Goal: Information Seeking & Learning: Learn about a topic

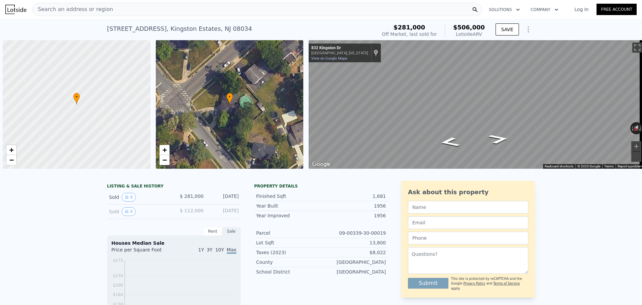
scroll to position [0, 3]
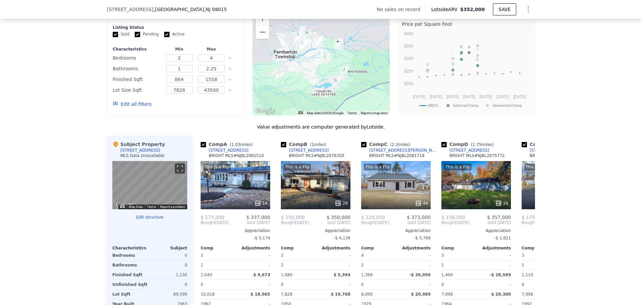
scroll to position [566, 0]
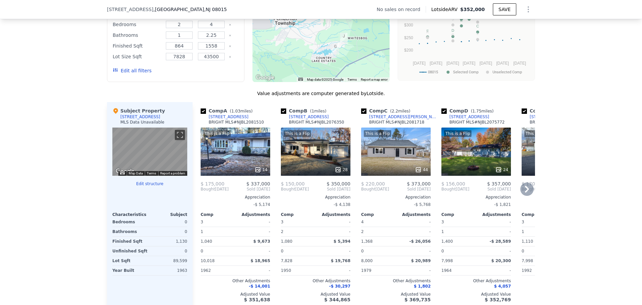
click at [525, 192] on icon at bounding box center [526, 188] width 13 height 13
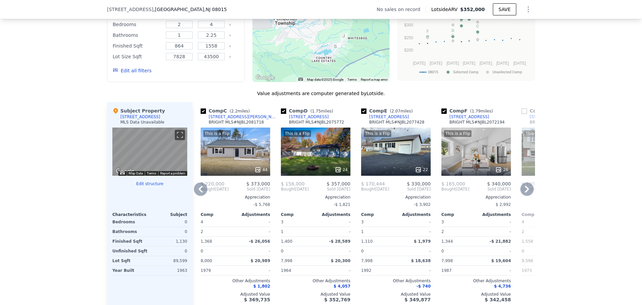
click at [525, 192] on icon at bounding box center [526, 188] width 13 height 13
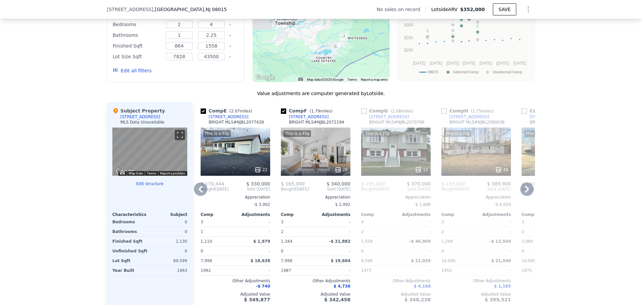
click at [525, 192] on icon at bounding box center [526, 188] width 13 height 13
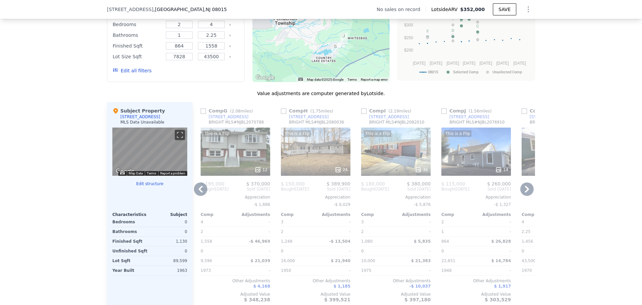
click at [525, 192] on icon at bounding box center [526, 188] width 13 height 13
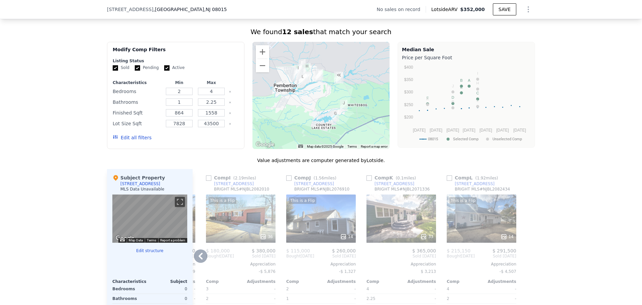
scroll to position [533, 0]
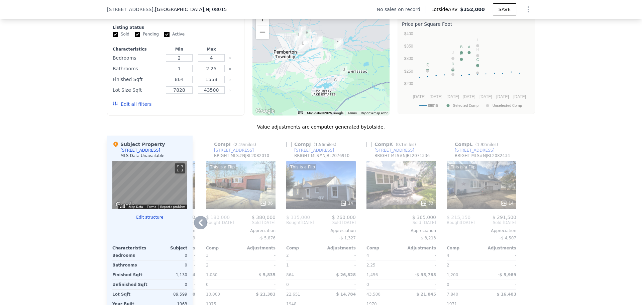
click at [404, 189] on div "33" at bounding box center [402, 185] width 70 height 48
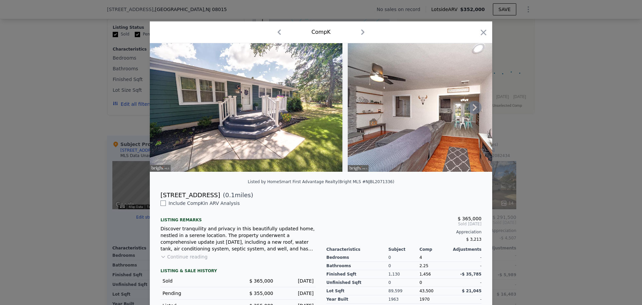
click at [471, 109] on icon at bounding box center [474, 107] width 13 height 13
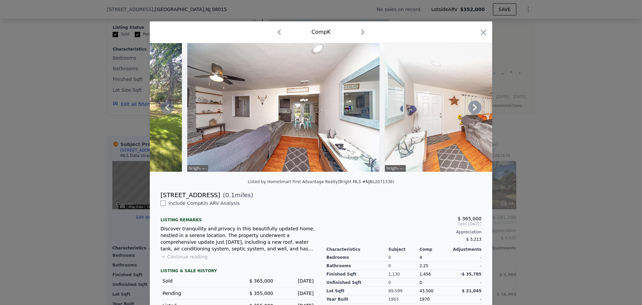
click at [471, 109] on icon at bounding box center [474, 107] width 13 height 13
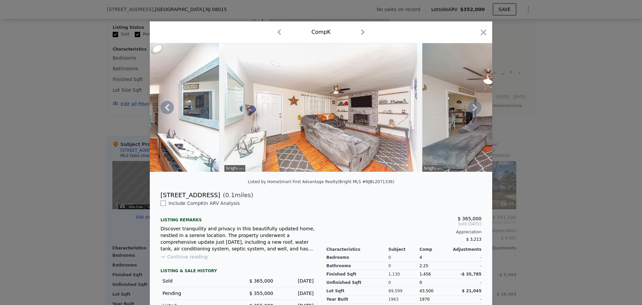
click at [471, 109] on icon at bounding box center [474, 107] width 13 height 13
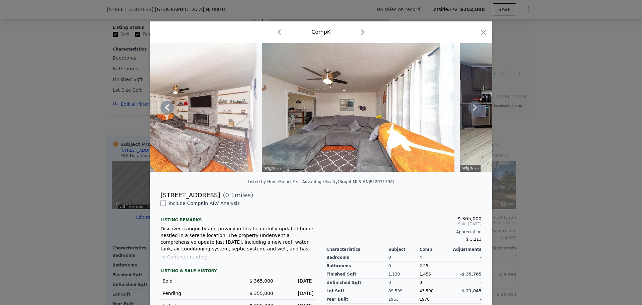
click at [471, 109] on icon at bounding box center [474, 107] width 13 height 13
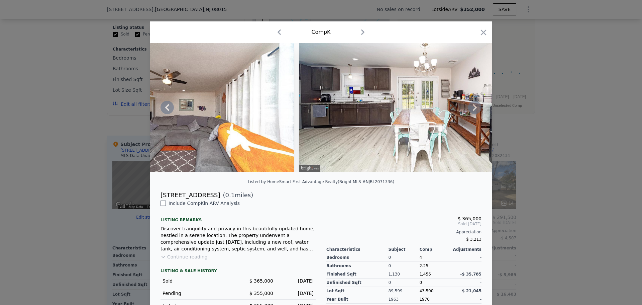
click at [471, 109] on icon at bounding box center [474, 107] width 13 height 13
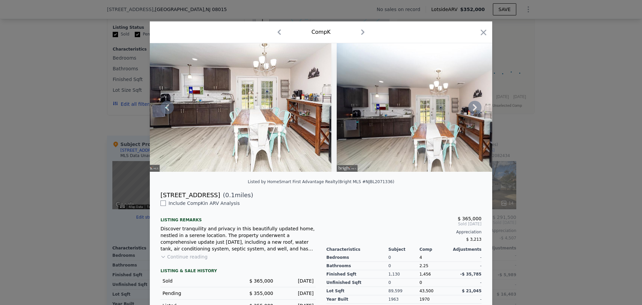
click at [471, 109] on icon at bounding box center [474, 107] width 13 height 13
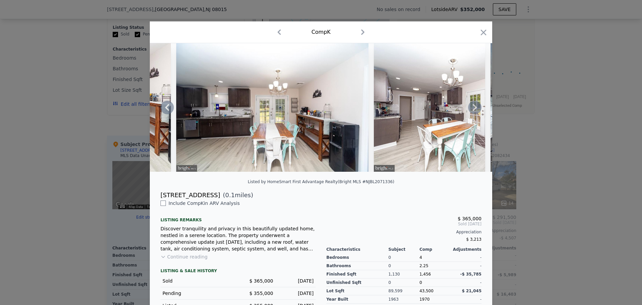
click at [471, 109] on icon at bounding box center [474, 107] width 13 height 13
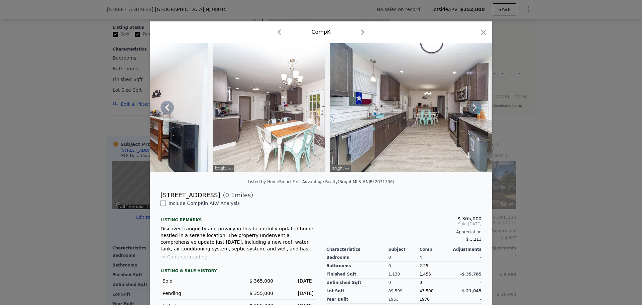
click at [471, 109] on icon at bounding box center [474, 107] width 13 height 13
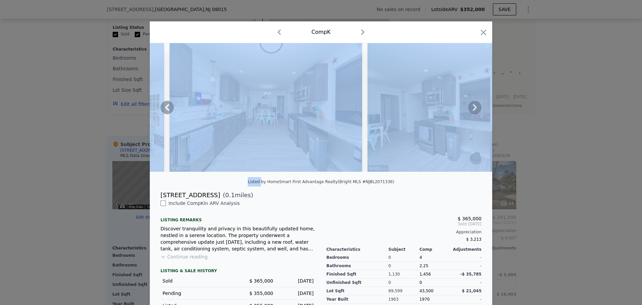
click at [471, 109] on icon at bounding box center [474, 107] width 13 height 13
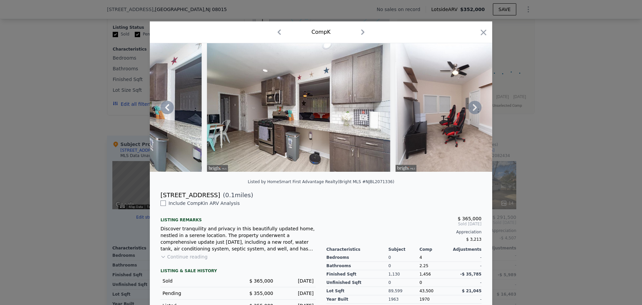
click at [398, 221] on div "$ 365,000" at bounding box center [403, 218] width 155 height 5
click at [474, 110] on icon at bounding box center [474, 107] width 13 height 13
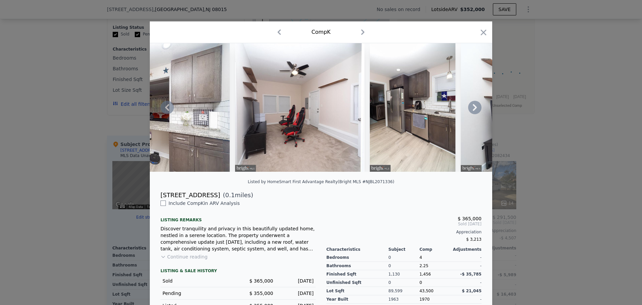
click at [474, 110] on icon at bounding box center [474, 107] width 13 height 13
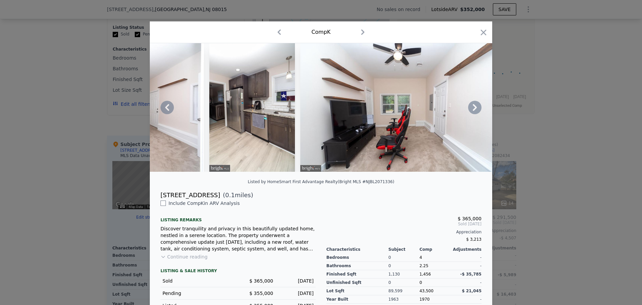
click at [474, 110] on icon at bounding box center [474, 107] width 13 height 13
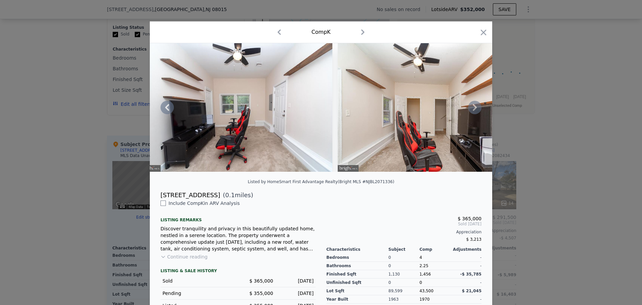
click at [474, 110] on icon at bounding box center [474, 107] width 13 height 13
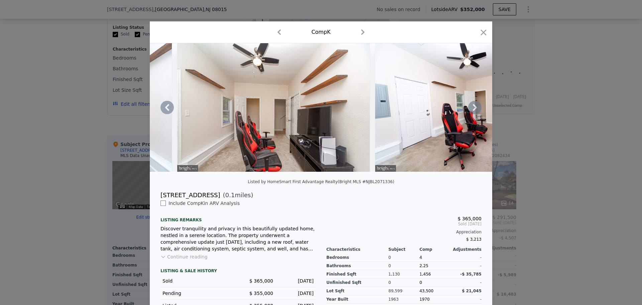
click at [474, 110] on icon at bounding box center [474, 107] width 13 height 13
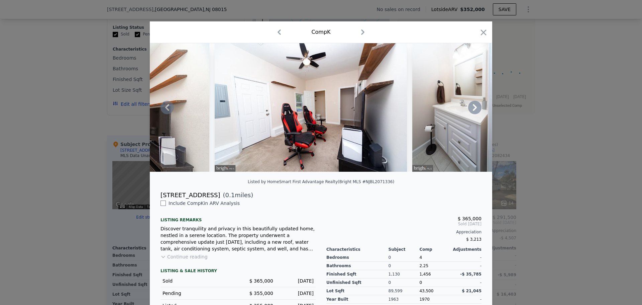
click at [474, 110] on icon at bounding box center [474, 107] width 13 height 13
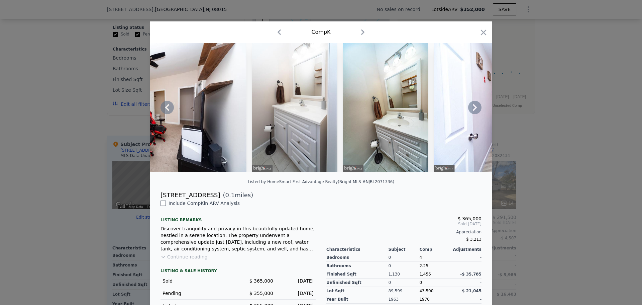
click at [474, 110] on icon at bounding box center [474, 107] width 13 height 13
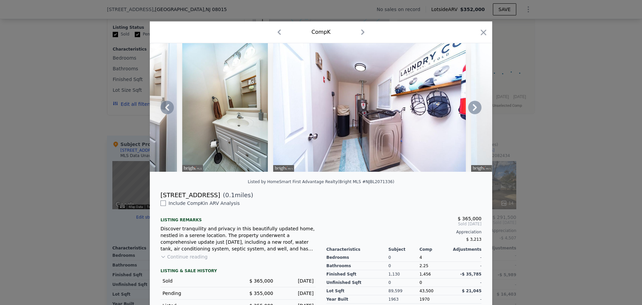
click at [474, 110] on icon at bounding box center [474, 107] width 13 height 13
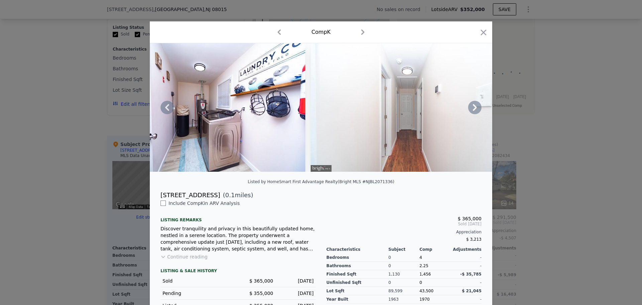
click at [474, 110] on icon at bounding box center [474, 107] width 13 height 13
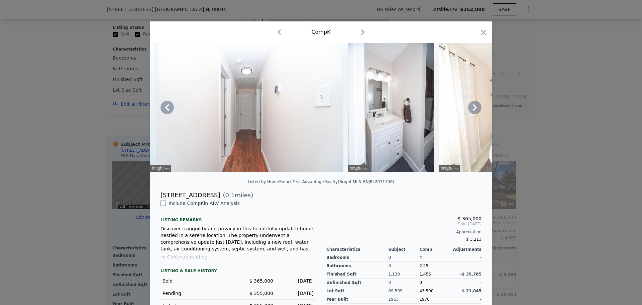
click at [474, 110] on icon at bounding box center [474, 107] width 13 height 13
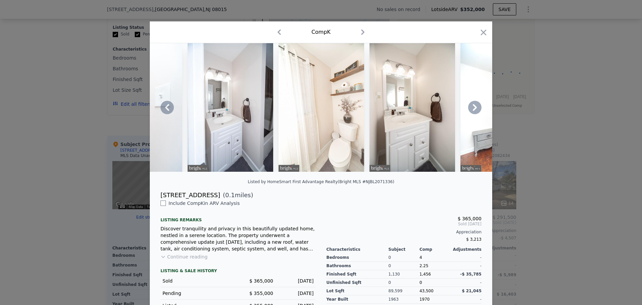
click at [474, 110] on icon at bounding box center [474, 107] width 13 height 13
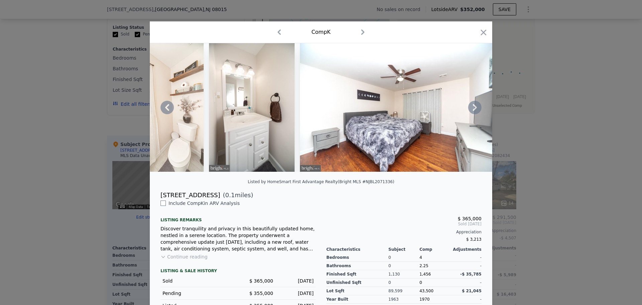
click at [474, 110] on icon at bounding box center [474, 107] width 13 height 13
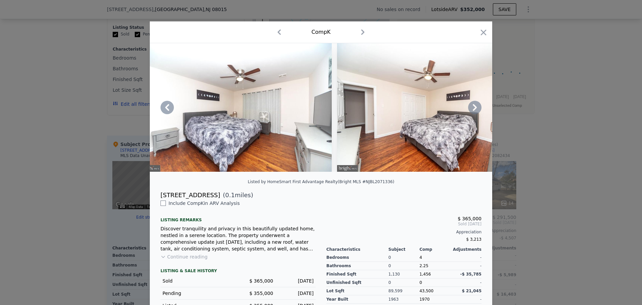
click at [474, 110] on icon at bounding box center [474, 107] width 13 height 13
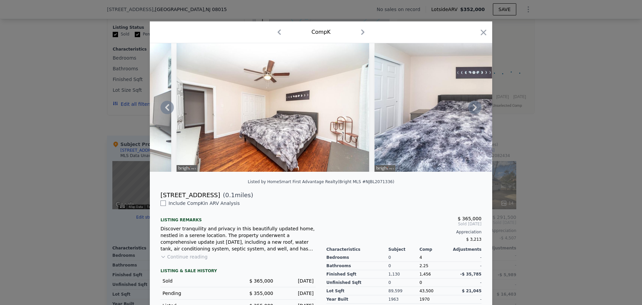
click at [474, 110] on icon at bounding box center [474, 107] width 13 height 13
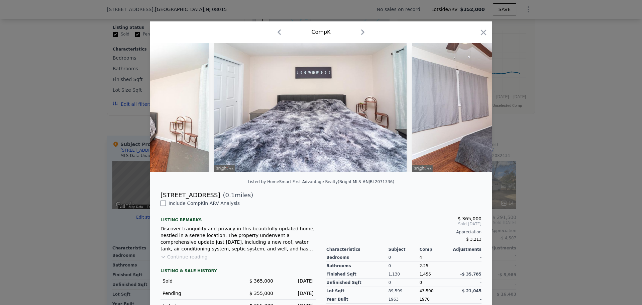
click at [474, 110] on div at bounding box center [321, 107] width 342 height 128
click at [474, 110] on icon at bounding box center [474, 107] width 13 height 13
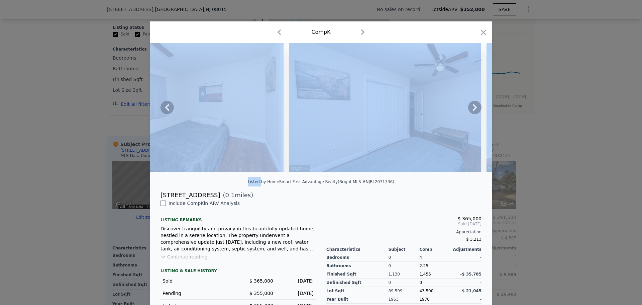
click at [474, 110] on icon at bounding box center [474, 107] width 13 height 13
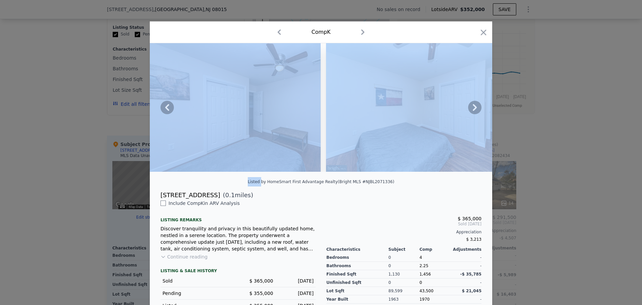
click at [461, 177] on div at bounding box center [321, 110] width 342 height 134
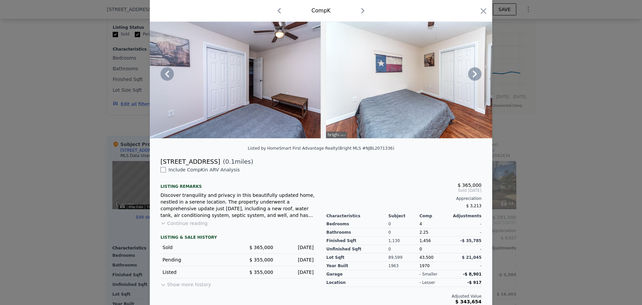
scroll to position [43, 0]
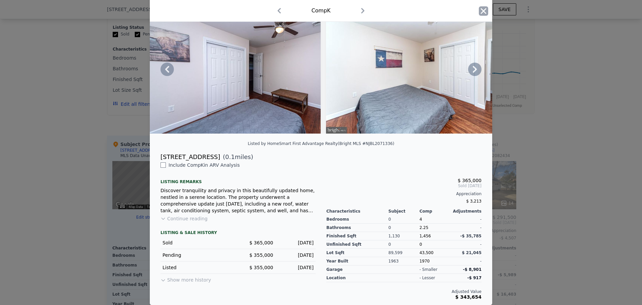
click at [482, 11] on icon "button" at bounding box center [483, 10] width 9 height 9
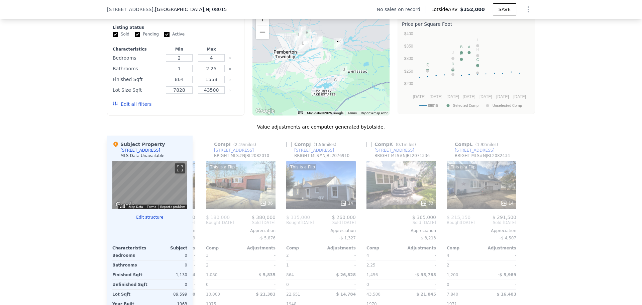
click at [153, 220] on button "Edit structure" at bounding box center [149, 216] width 75 height 5
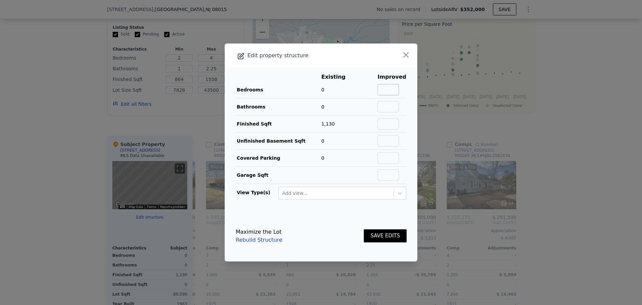
drag, startPoint x: 387, startPoint y: 91, endPoint x: 404, endPoint y: 90, distance: 16.8
click at [387, 91] on input "text" at bounding box center [388, 89] width 21 height 11
type input "3"
type input "1"
click at [391, 236] on button "SAVE EDITS" at bounding box center [385, 235] width 43 height 13
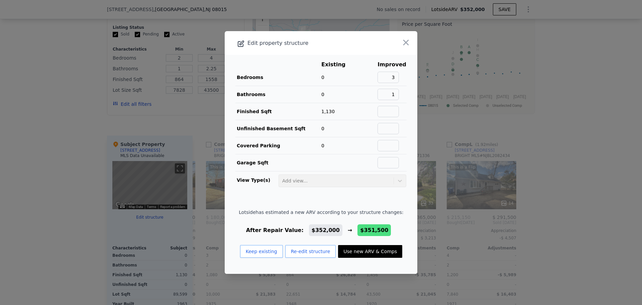
click at [371, 252] on button "Use new ARV & Comps" at bounding box center [370, 251] width 64 height 13
type input "2"
type input "22651"
checkbox input "false"
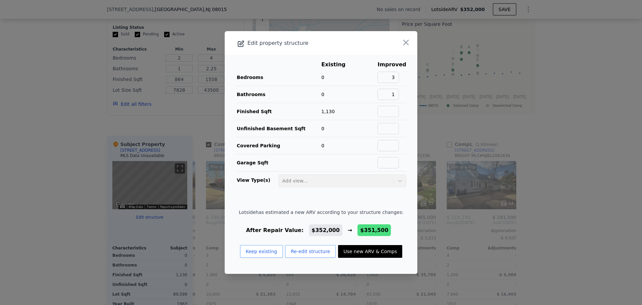
checkbox input "true"
type input "$ 351,500"
type input "$ 29,529"
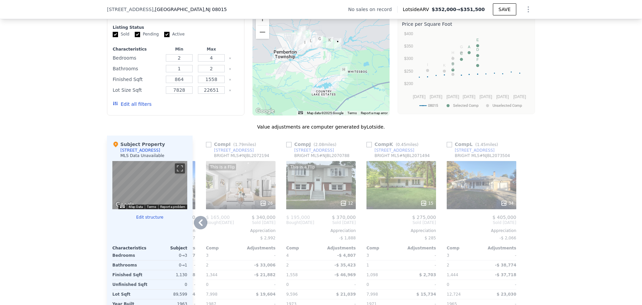
scroll to position [566, 0]
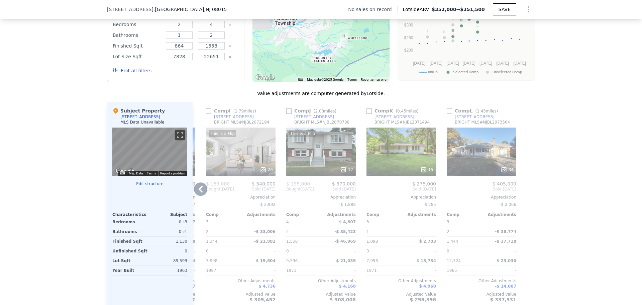
click at [197, 192] on icon at bounding box center [200, 188] width 13 height 13
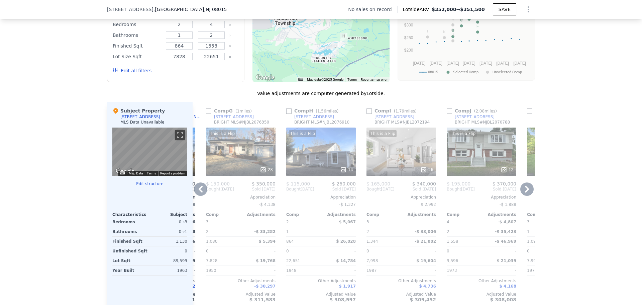
click at [197, 192] on icon at bounding box center [200, 188] width 13 height 13
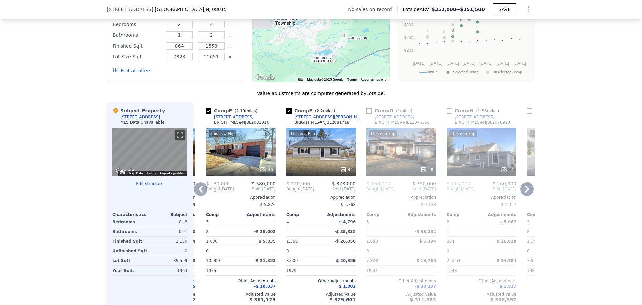
click at [197, 192] on icon at bounding box center [200, 188] width 13 height 13
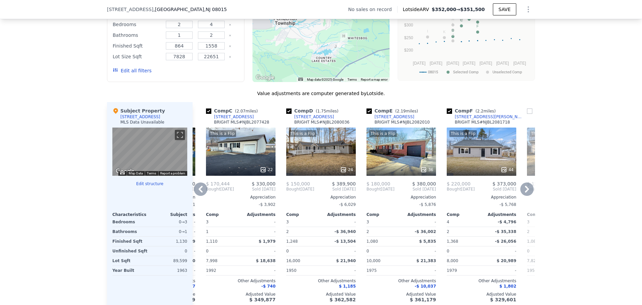
click at [197, 192] on icon at bounding box center [200, 188] width 13 height 13
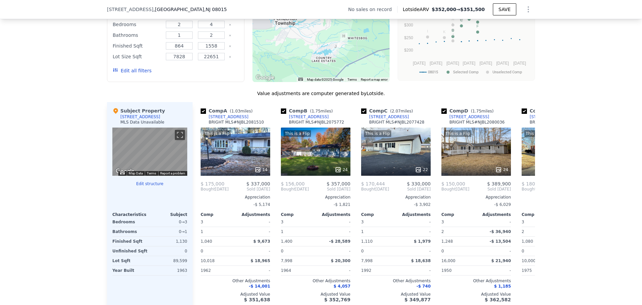
click at [198, 192] on div "Comp A ( 1.03 miles) 3202 S Lakeshore Dr BRIGHT MLS # NJBL2081510 This is a Fli…" at bounding box center [235, 204] width 75 height 205
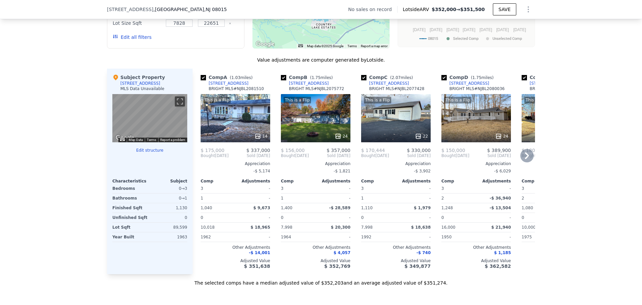
scroll to position [533, 0]
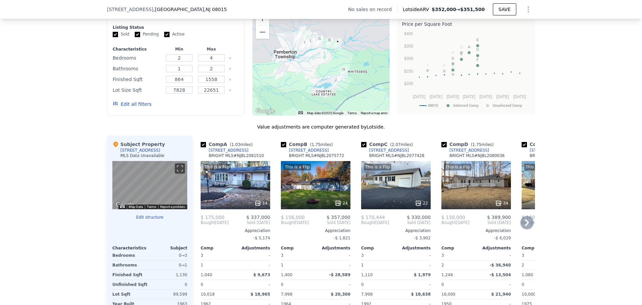
click at [527, 226] on icon at bounding box center [526, 222] width 13 height 13
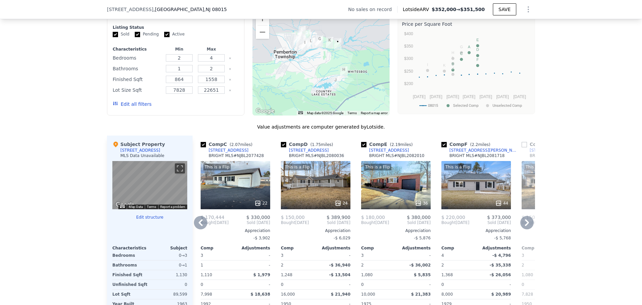
click at [527, 226] on icon at bounding box center [526, 222] width 13 height 13
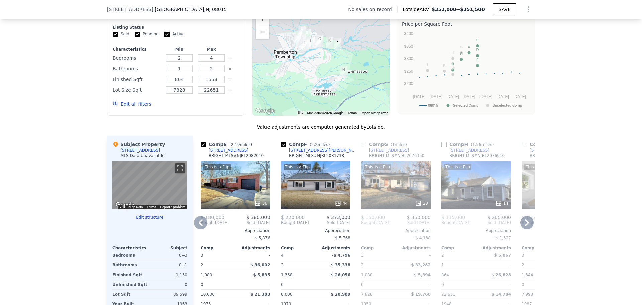
click at [527, 226] on icon at bounding box center [526, 222] width 13 height 13
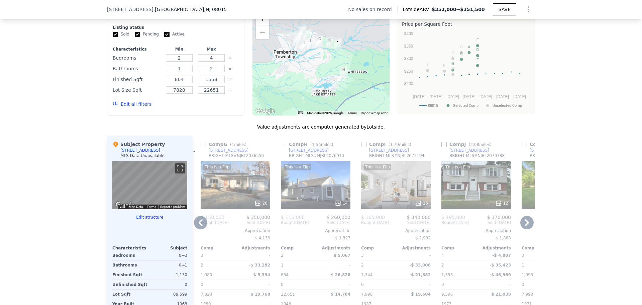
click at [527, 226] on icon at bounding box center [526, 222] width 13 height 13
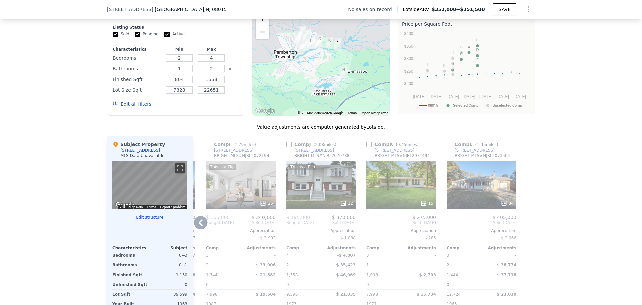
click at [260, 22] on button "Zoom in" at bounding box center [262, 18] width 13 height 13
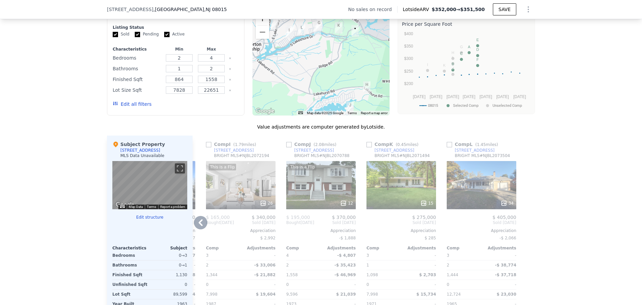
click at [260, 22] on button "Zoom in" at bounding box center [262, 18] width 13 height 13
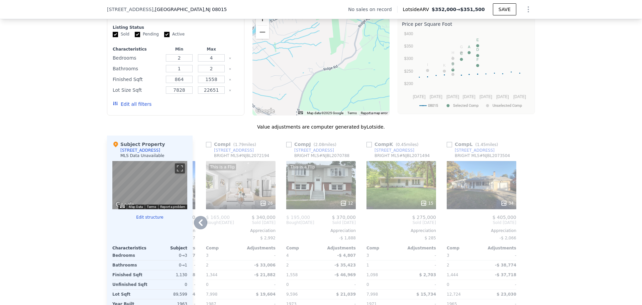
scroll to position [499, 0]
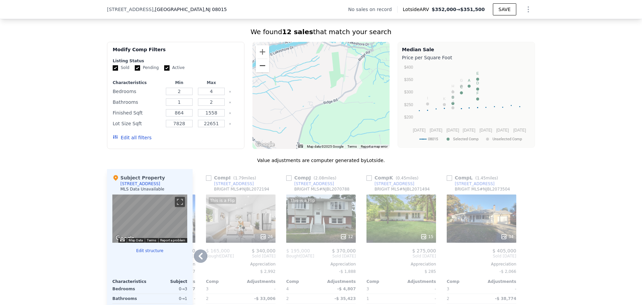
click at [263, 68] on button "Zoom out" at bounding box center [262, 65] width 13 height 13
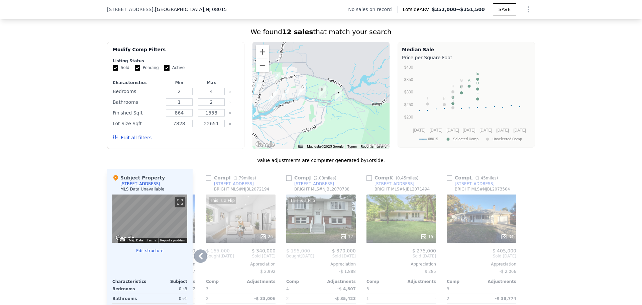
drag, startPoint x: 284, startPoint y: 81, endPoint x: 266, endPoint y: 111, distance: 34.9
click at [266, 111] on div at bounding box center [321, 95] width 137 height 107
click at [259, 59] on button "Zoom in" at bounding box center [262, 51] width 13 height 13
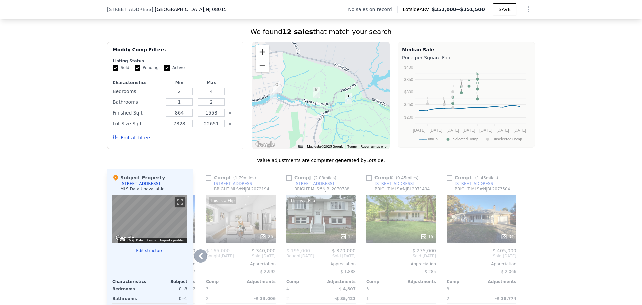
click at [259, 59] on button "Zoom in" at bounding box center [262, 51] width 13 height 13
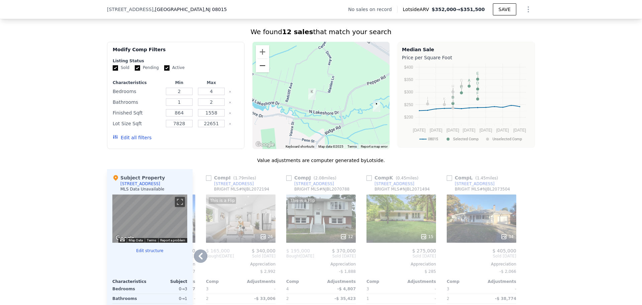
click at [259, 70] on button "Zoom out" at bounding box center [262, 65] width 13 height 13
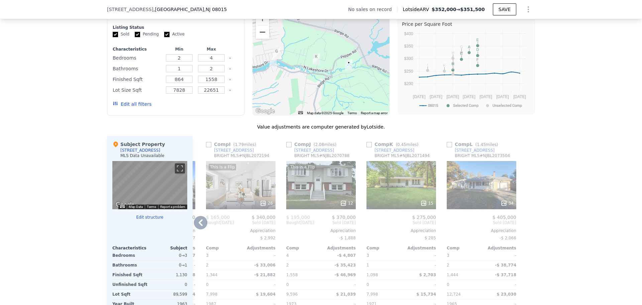
scroll to position [566, 0]
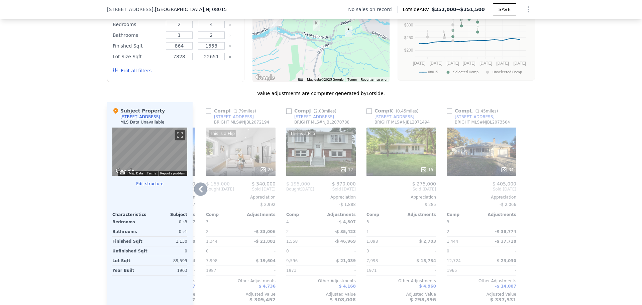
click at [199, 194] on icon at bounding box center [200, 188] width 13 height 13
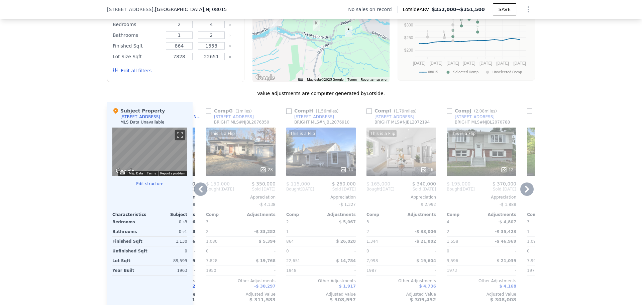
click at [199, 194] on icon at bounding box center [200, 188] width 13 height 13
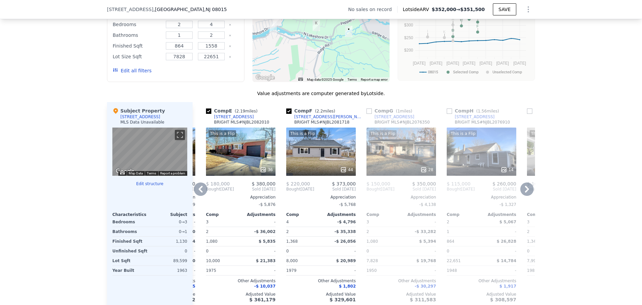
click at [199, 194] on icon at bounding box center [200, 188] width 13 height 13
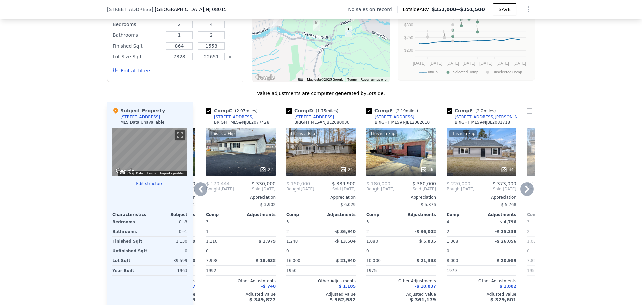
click at [199, 194] on icon at bounding box center [200, 188] width 13 height 13
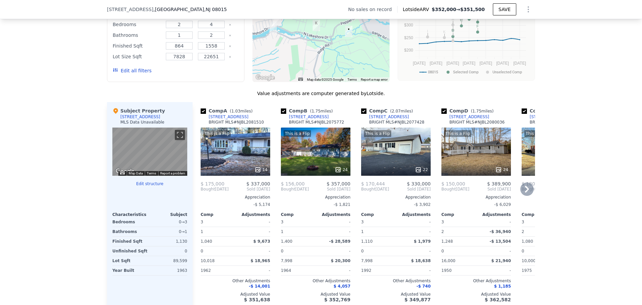
click at [201, 192] on span "Bought" at bounding box center [208, 188] width 14 height 5
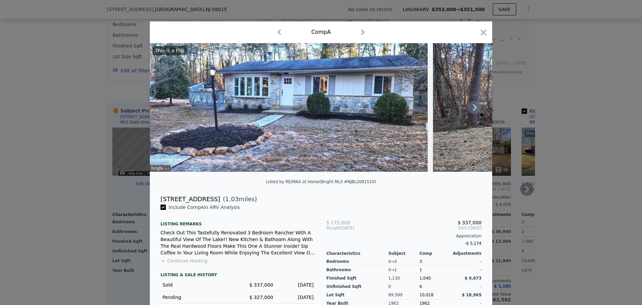
click at [471, 112] on icon at bounding box center [474, 107] width 13 height 13
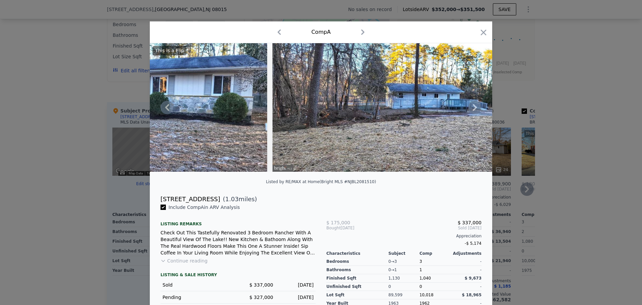
click at [471, 112] on icon at bounding box center [474, 107] width 13 height 13
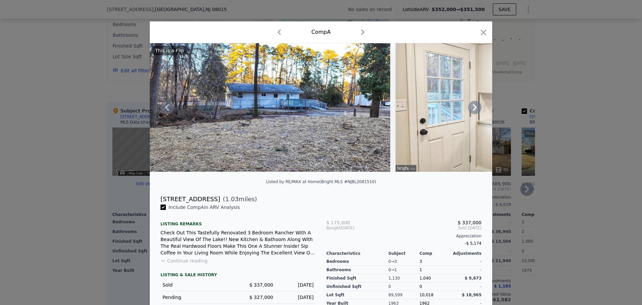
click at [471, 112] on icon at bounding box center [474, 107] width 13 height 13
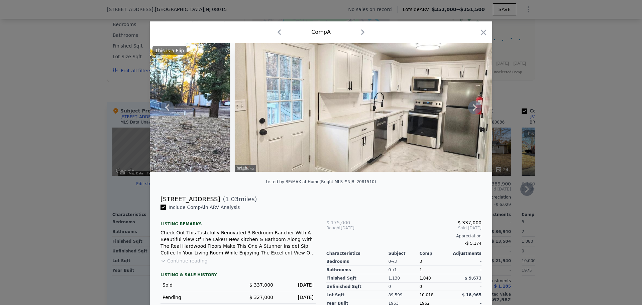
click at [471, 112] on icon at bounding box center [474, 107] width 13 height 13
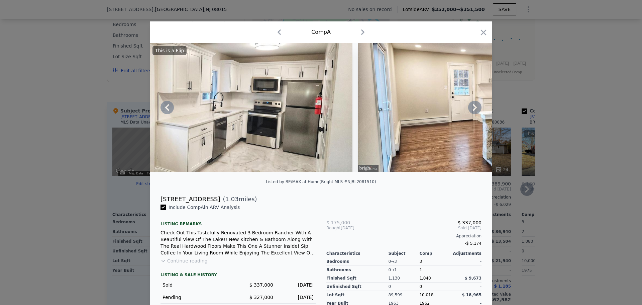
click at [471, 112] on icon at bounding box center [474, 107] width 13 height 13
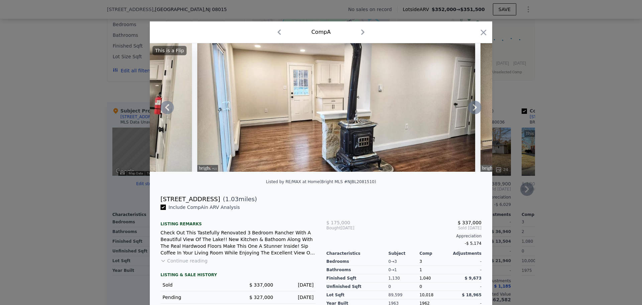
click at [471, 112] on icon at bounding box center [474, 107] width 13 height 13
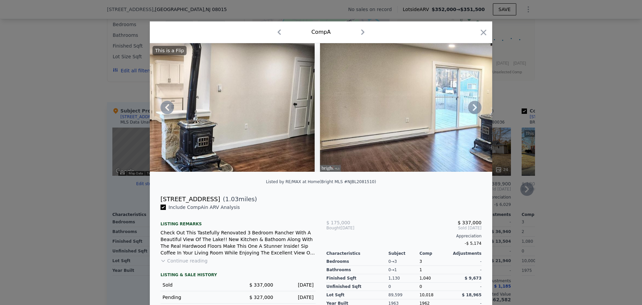
click at [471, 112] on icon at bounding box center [474, 107] width 13 height 13
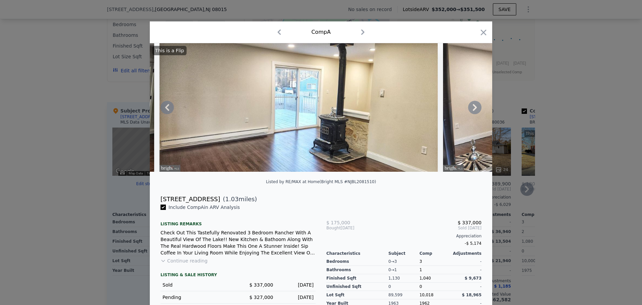
click at [471, 112] on icon at bounding box center [474, 107] width 13 height 13
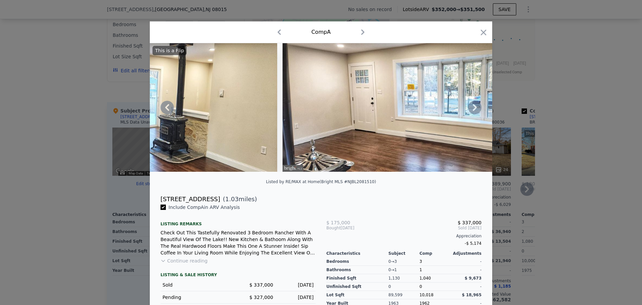
click at [471, 112] on icon at bounding box center [474, 107] width 13 height 13
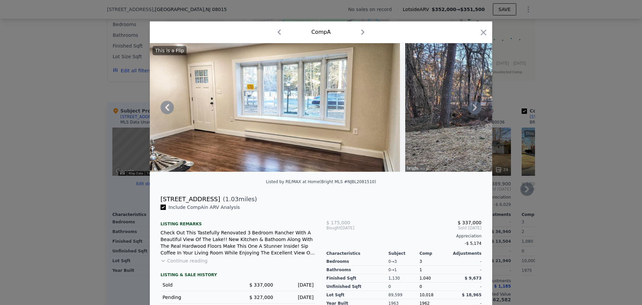
click at [471, 112] on icon at bounding box center [474, 107] width 13 height 13
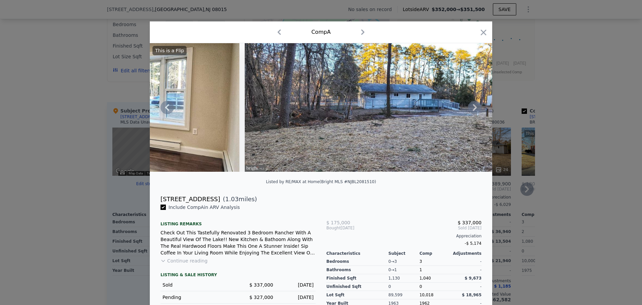
click at [473, 111] on icon at bounding box center [475, 107] width 4 height 7
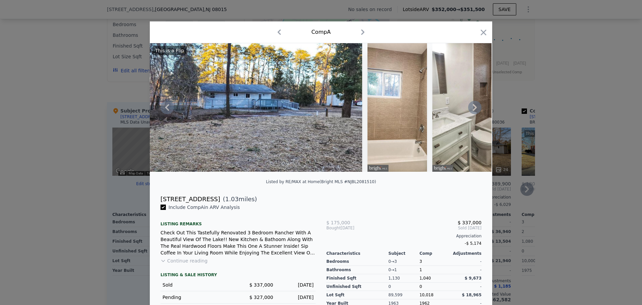
click at [473, 111] on img at bounding box center [462, 107] width 60 height 128
click at [473, 111] on icon at bounding box center [475, 107] width 4 height 7
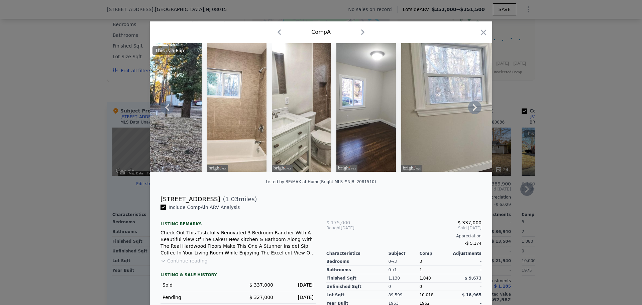
click at [473, 111] on icon at bounding box center [475, 107] width 4 height 7
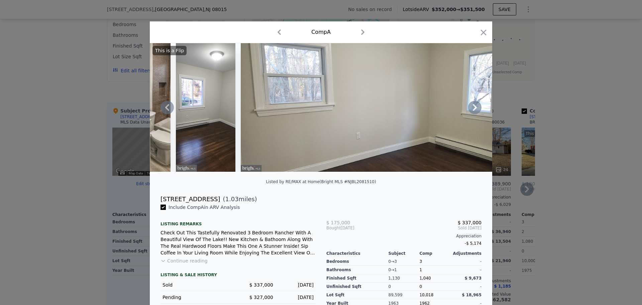
click at [473, 111] on icon at bounding box center [475, 107] width 4 height 7
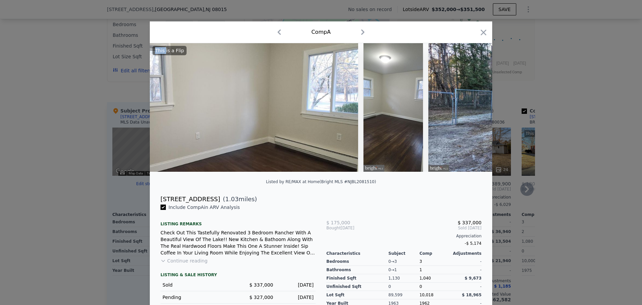
scroll to position [0, 2408]
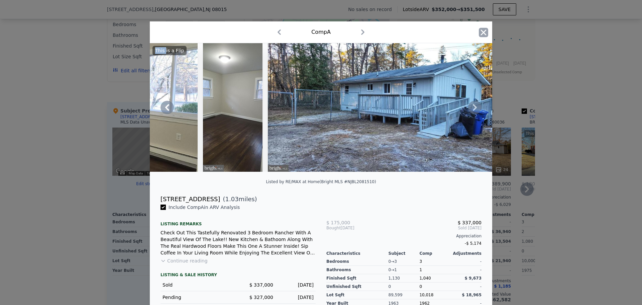
click at [482, 32] on icon "button" at bounding box center [484, 32] width 6 height 6
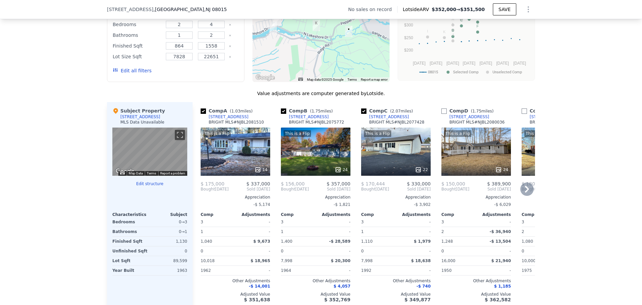
type input "2.25"
type input "43500"
checkbox input "false"
type input "$ 352,000"
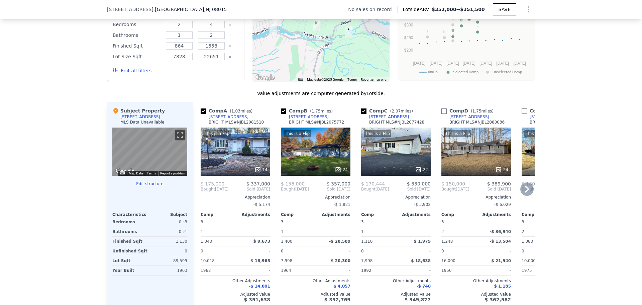
type input "$ 30,000"
checkbox input "true"
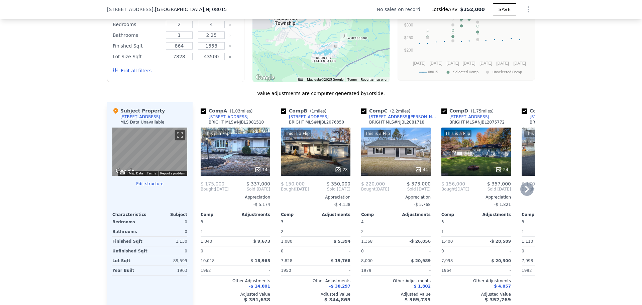
click at [229, 119] on div "[STREET_ADDRESS]" at bounding box center [229, 116] width 40 height 5
click at [313, 119] on div "[STREET_ADDRESS]" at bounding box center [309, 116] width 40 height 5
click at [385, 119] on div "[STREET_ADDRESS][PERSON_NAME]" at bounding box center [404, 116] width 70 height 5
click at [461, 119] on div "[STREET_ADDRESS]" at bounding box center [470, 116] width 40 height 5
click at [530, 192] on icon at bounding box center [526, 188] width 13 height 13
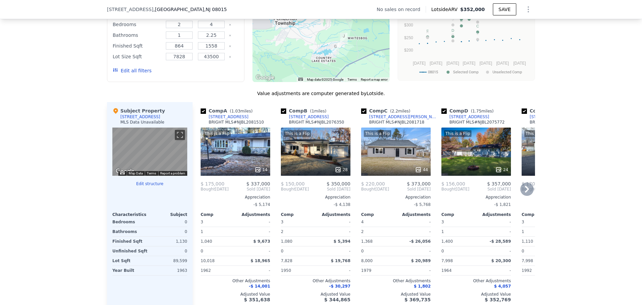
scroll to position [0, 161]
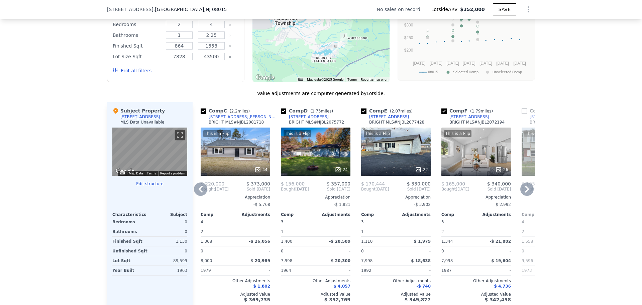
click at [382, 119] on div "[STREET_ADDRESS]" at bounding box center [389, 116] width 40 height 5
click at [462, 119] on div "[STREET_ADDRESS]" at bounding box center [470, 116] width 40 height 5
click at [526, 192] on icon at bounding box center [527, 189] width 4 height 7
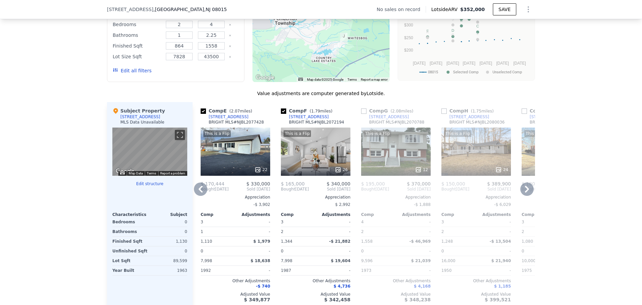
click at [375, 119] on div "212 Valley Rd" at bounding box center [389, 116] width 40 height 5
click at [461, 119] on div "355 Norfolk St" at bounding box center [470, 116] width 40 height 5
click at [521, 195] on icon at bounding box center [526, 188] width 13 height 13
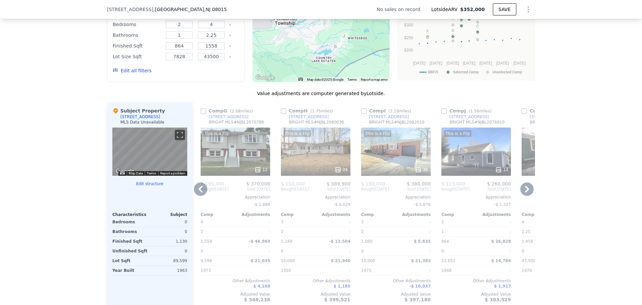
click at [379, 119] on div "[STREET_ADDRESS]" at bounding box center [389, 116] width 40 height 5
click at [462, 119] on div "718 Lakehurst Rd" at bounding box center [470, 116] width 40 height 5
click at [527, 195] on icon at bounding box center [526, 188] width 13 height 13
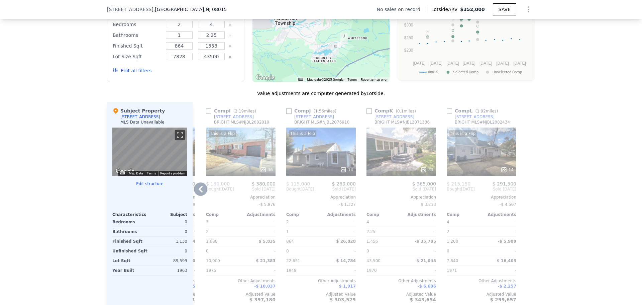
click at [386, 119] on div "318 Ridge Rd" at bounding box center [395, 116] width 40 height 5
click at [466, 119] on div "[STREET_ADDRESS]" at bounding box center [475, 116] width 40 height 5
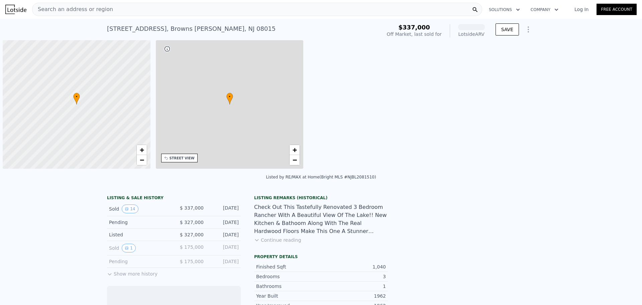
scroll to position [0, 3]
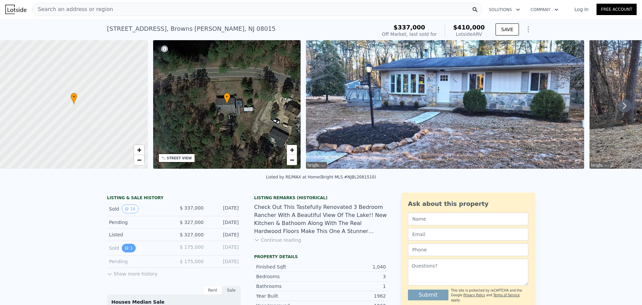
click at [126, 252] on button "1" at bounding box center [129, 247] width 14 height 9
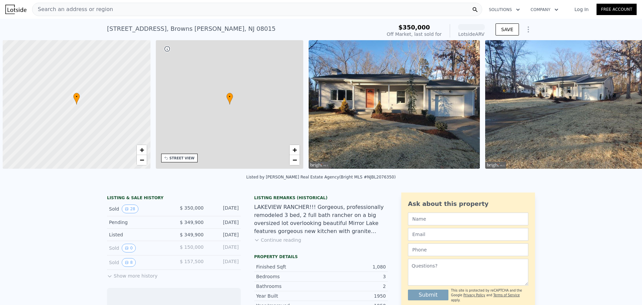
scroll to position [0, 3]
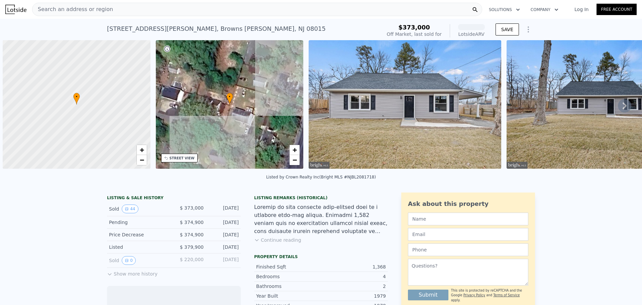
scroll to position [0, 3]
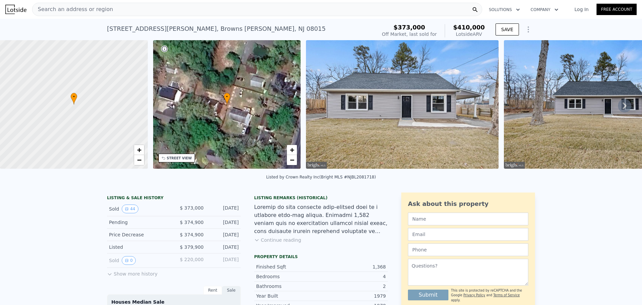
click at [623, 108] on icon at bounding box center [625, 105] width 4 height 7
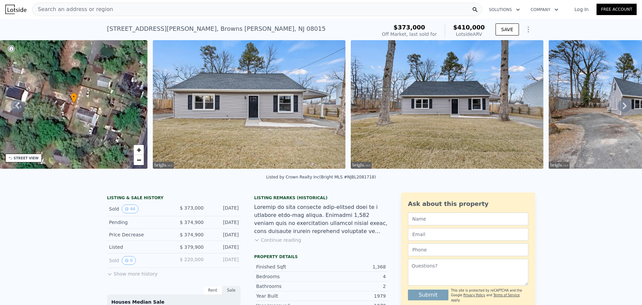
click at [623, 108] on icon at bounding box center [625, 105] width 4 height 7
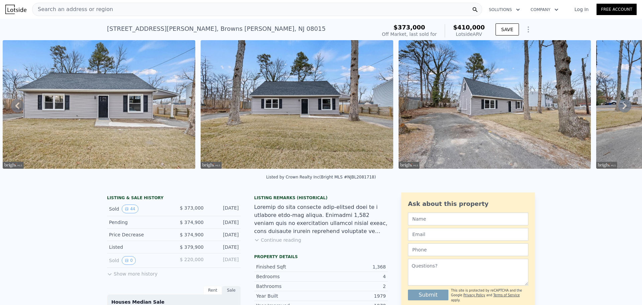
click at [623, 108] on icon at bounding box center [625, 105] width 4 height 7
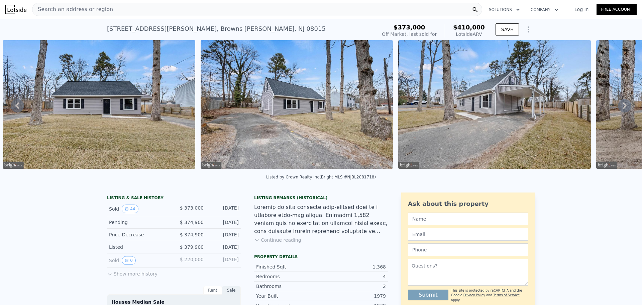
click at [623, 108] on icon at bounding box center [625, 105] width 4 height 7
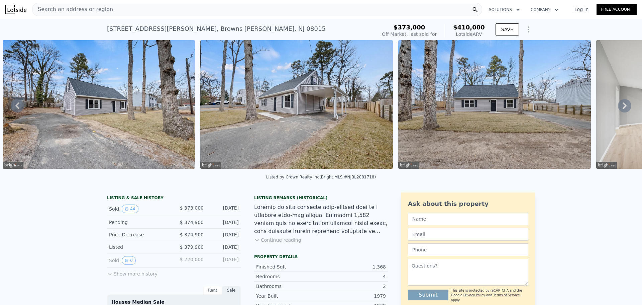
click at [623, 108] on icon at bounding box center [625, 105] width 4 height 7
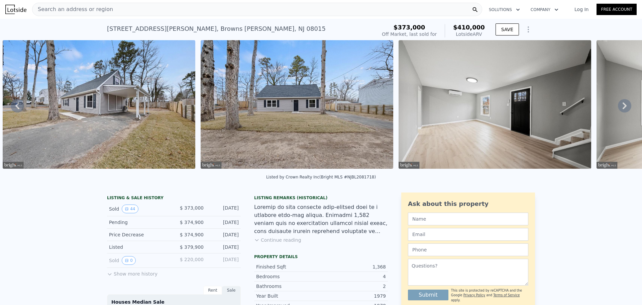
click at [623, 108] on icon at bounding box center [625, 105] width 4 height 7
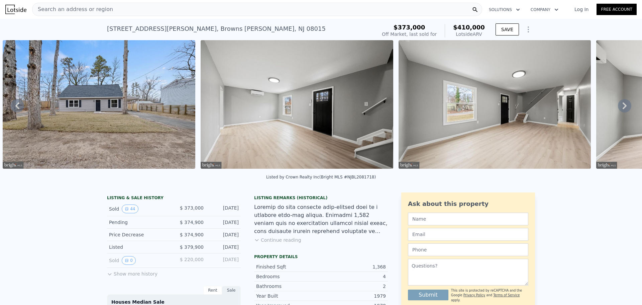
click at [623, 108] on icon at bounding box center [625, 105] width 4 height 7
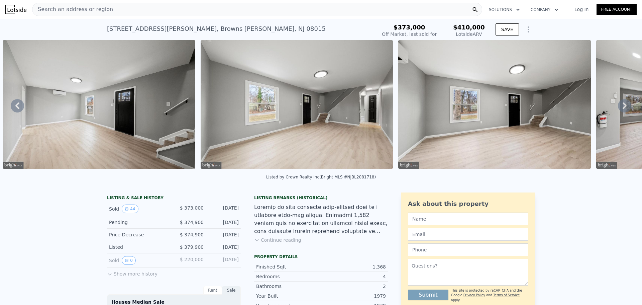
click at [623, 108] on icon at bounding box center [625, 105] width 4 height 7
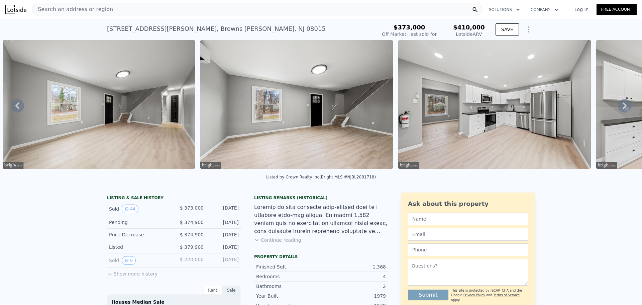
click at [623, 108] on icon at bounding box center [625, 105] width 4 height 7
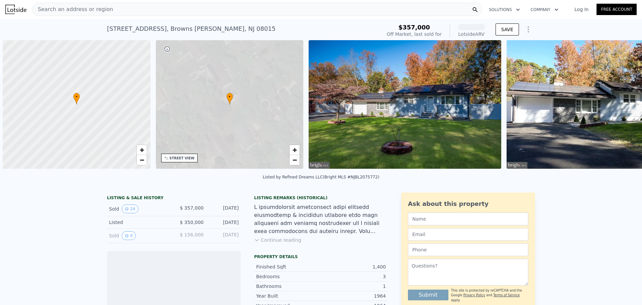
scroll to position [0, 3]
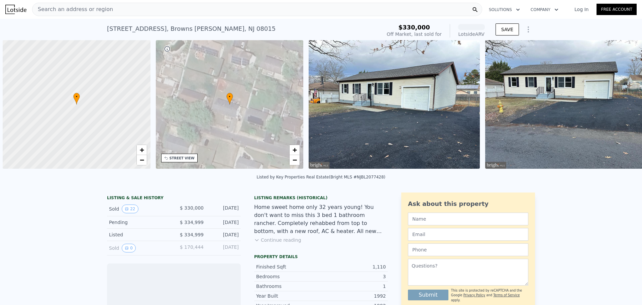
scroll to position [0, 3]
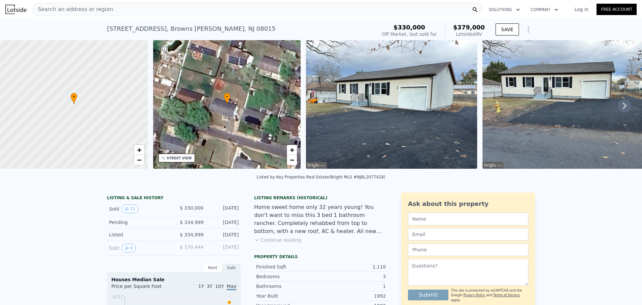
click at [623, 109] on icon at bounding box center [625, 105] width 4 height 7
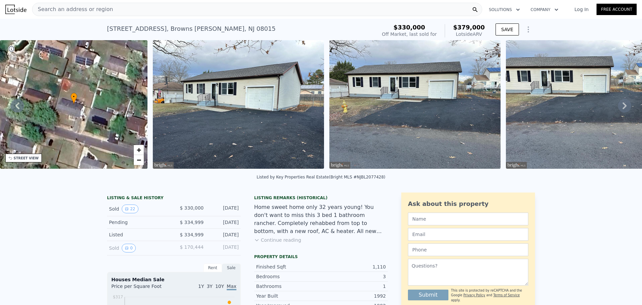
click at [623, 109] on icon at bounding box center [625, 105] width 4 height 7
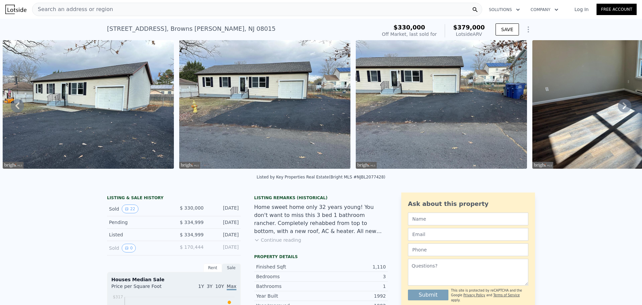
click at [623, 109] on icon at bounding box center [625, 105] width 4 height 7
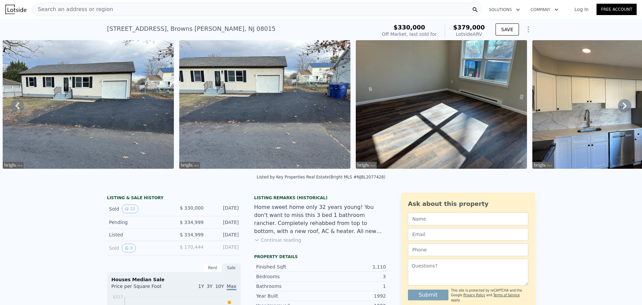
click at [623, 109] on icon at bounding box center [625, 105] width 4 height 7
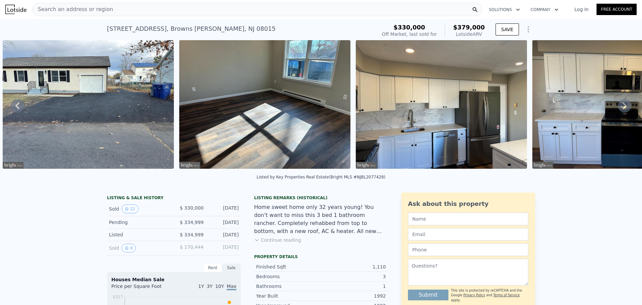
click at [623, 109] on icon at bounding box center [625, 105] width 4 height 7
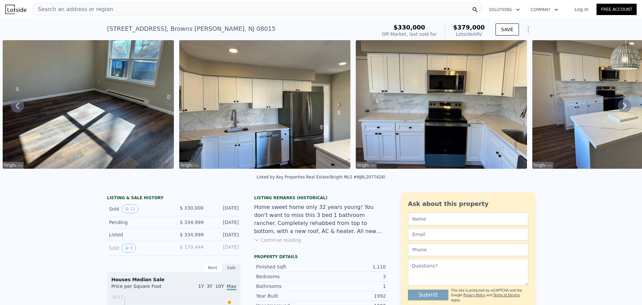
click at [623, 109] on icon at bounding box center [625, 105] width 4 height 7
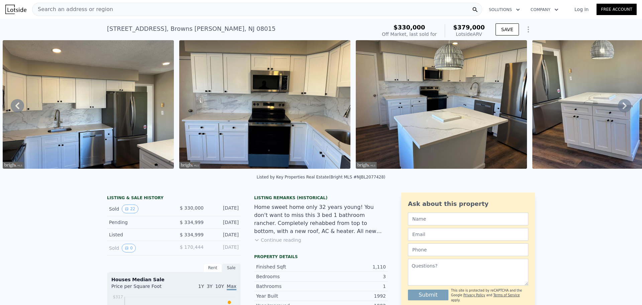
click at [623, 109] on icon at bounding box center [625, 105] width 4 height 7
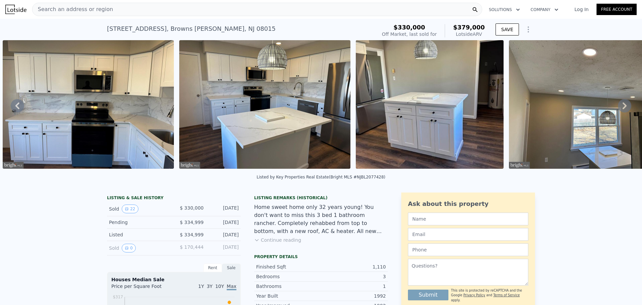
click at [623, 109] on icon at bounding box center [625, 105] width 4 height 7
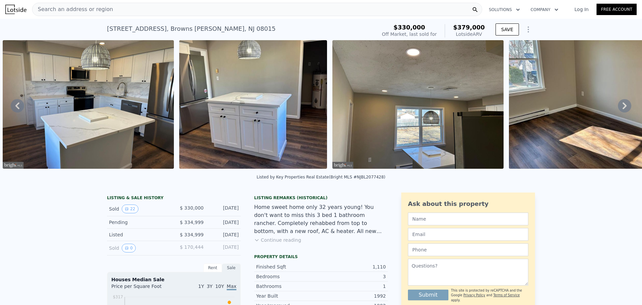
click at [623, 109] on icon at bounding box center [625, 105] width 4 height 7
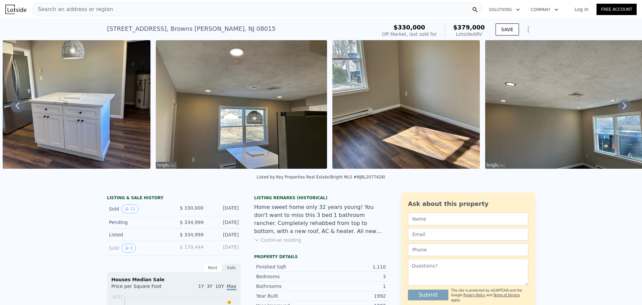
click at [623, 109] on icon at bounding box center [625, 105] width 4 height 7
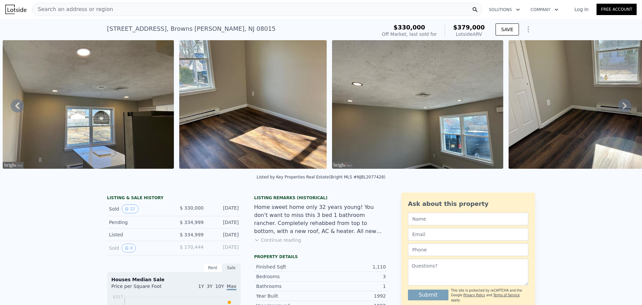
click at [623, 109] on icon at bounding box center [625, 105] width 4 height 7
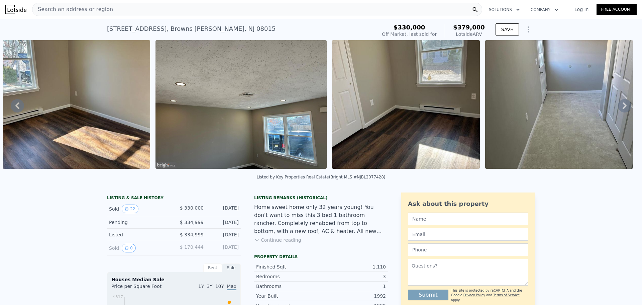
click at [623, 109] on icon at bounding box center [625, 105] width 4 height 7
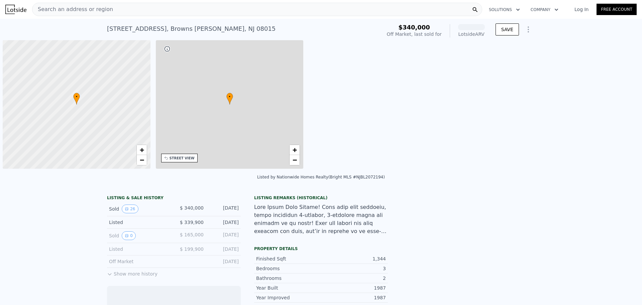
scroll to position [0, 3]
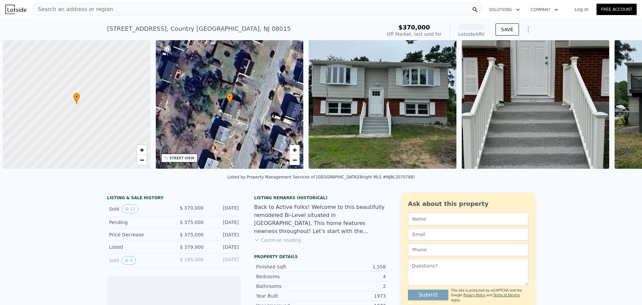
scroll to position [0, 3]
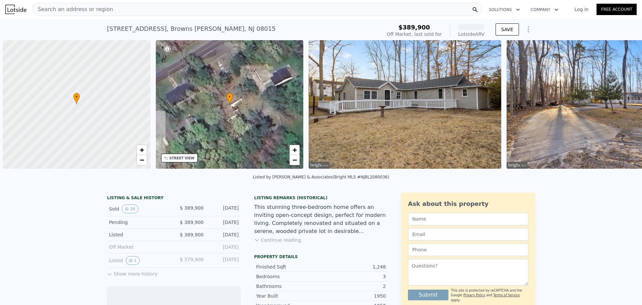
scroll to position [0, 3]
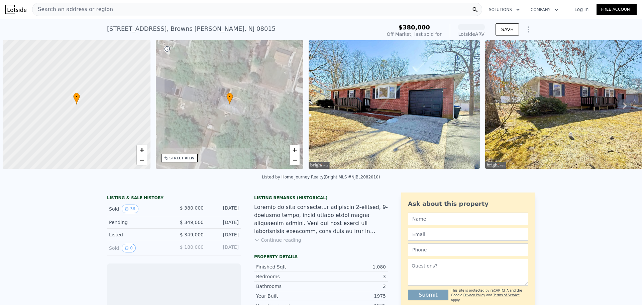
scroll to position [0, 3]
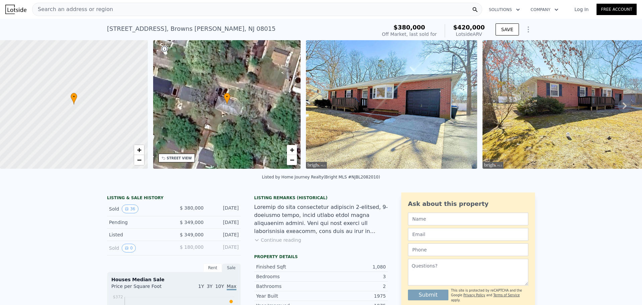
click at [618, 107] on icon at bounding box center [624, 105] width 13 height 13
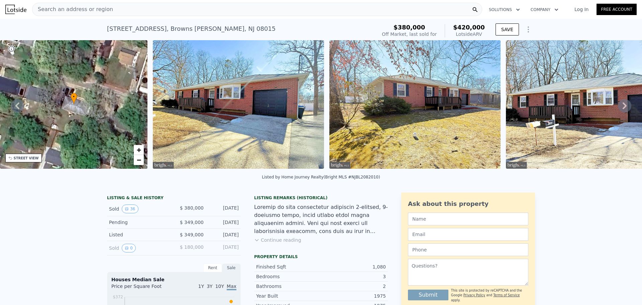
click at [618, 107] on icon at bounding box center [624, 105] width 13 height 13
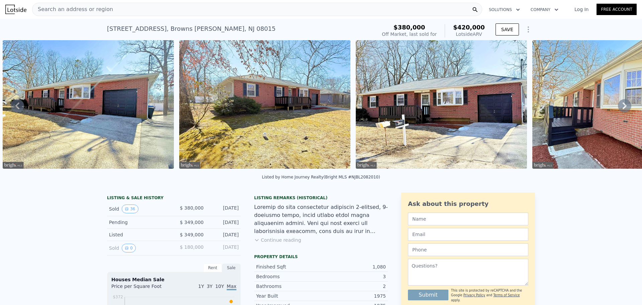
click at [618, 107] on icon at bounding box center [624, 105] width 13 height 13
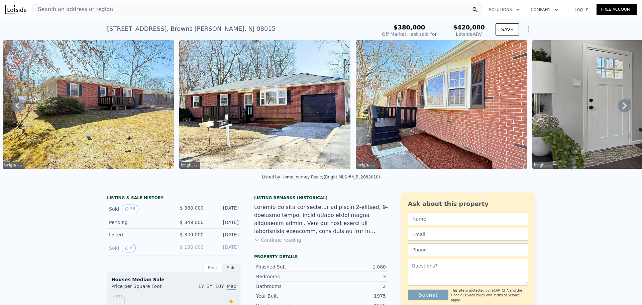
click at [618, 107] on icon at bounding box center [624, 105] width 13 height 13
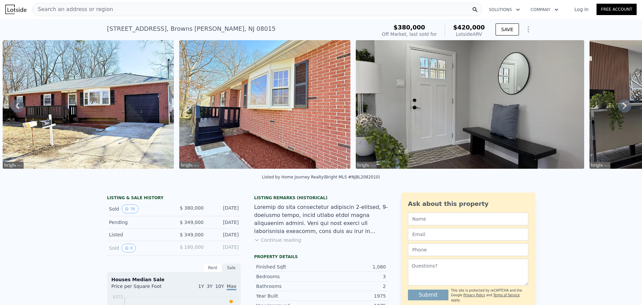
click at [618, 107] on icon at bounding box center [624, 105] width 13 height 13
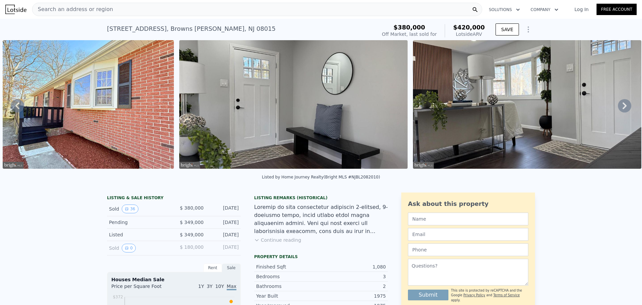
click at [618, 107] on icon at bounding box center [624, 105] width 13 height 13
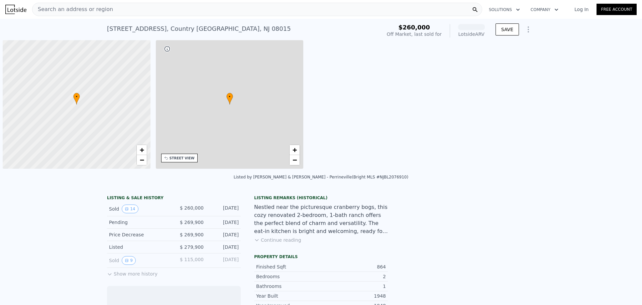
scroll to position [0, 3]
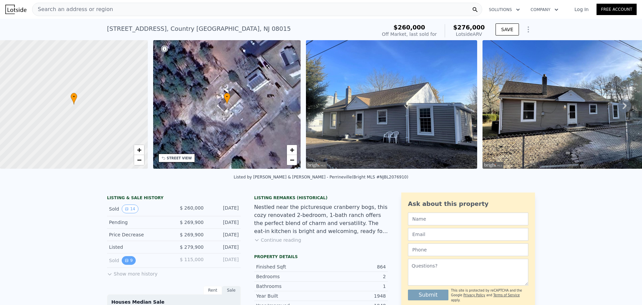
click at [128, 265] on button "9" at bounding box center [129, 260] width 14 height 9
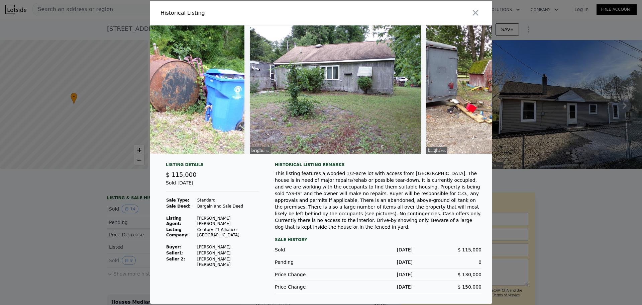
scroll to position [0, 1182]
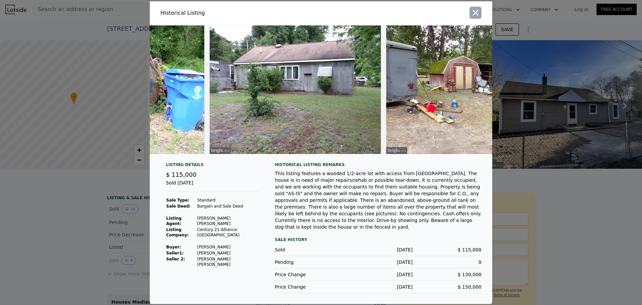
click at [475, 14] on icon "button" at bounding box center [476, 13] width 6 height 6
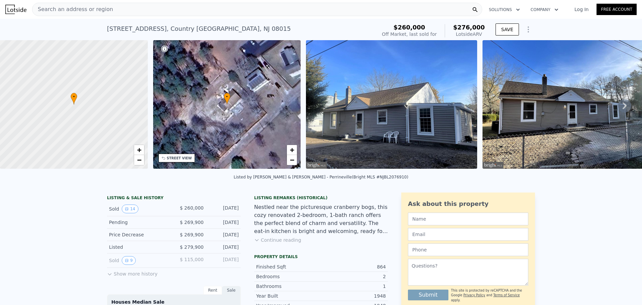
click at [118, 277] on button "Show more history" at bounding box center [132, 272] width 51 height 9
click at [532, 90] on img at bounding box center [568, 104] width 171 height 128
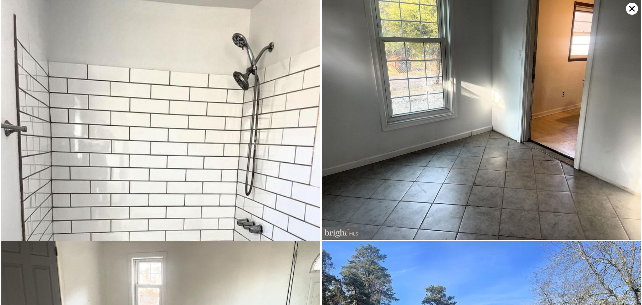
scroll to position [1385, 0]
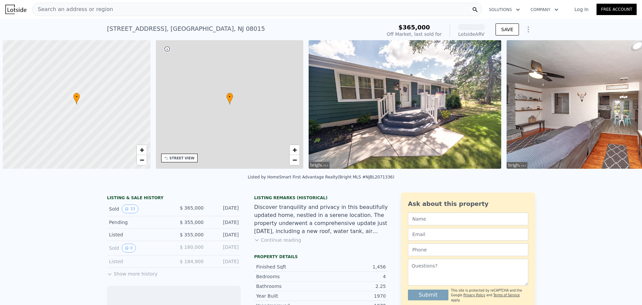
scroll to position [0, 3]
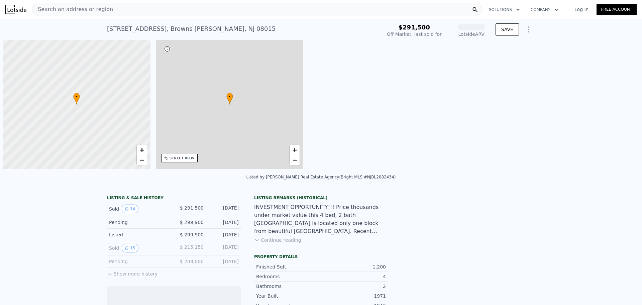
scroll to position [0, 3]
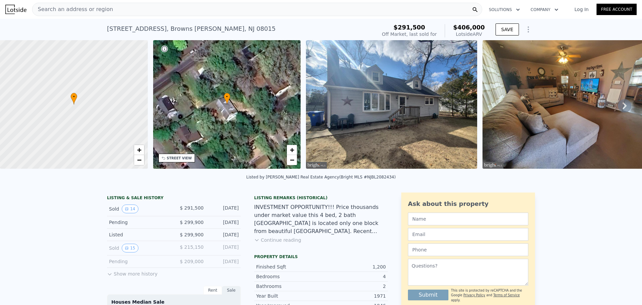
click at [124, 255] on div "Sold 15 $ 215,150 [DATE]" at bounding box center [174, 248] width 134 height 14
click at [127, 252] on button "15" at bounding box center [130, 247] width 16 height 9
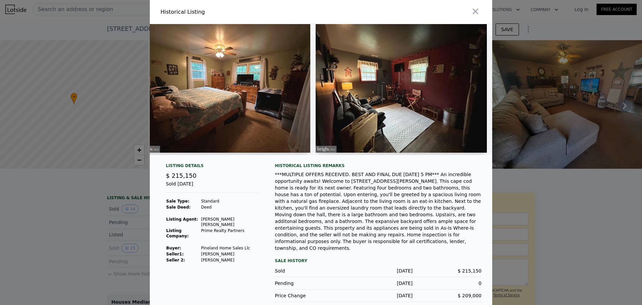
scroll to position [0, 1199]
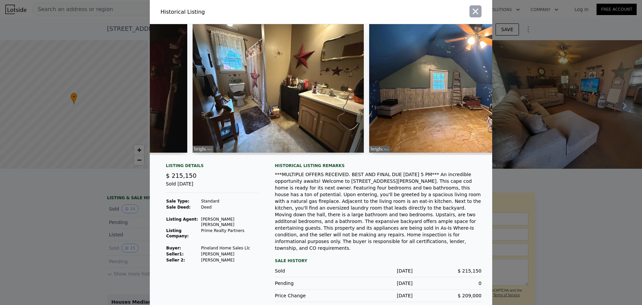
click at [471, 13] on button "button" at bounding box center [476, 11] width 12 height 12
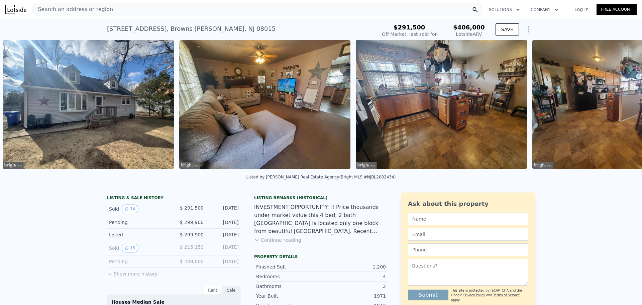
scroll to position [0, 483]
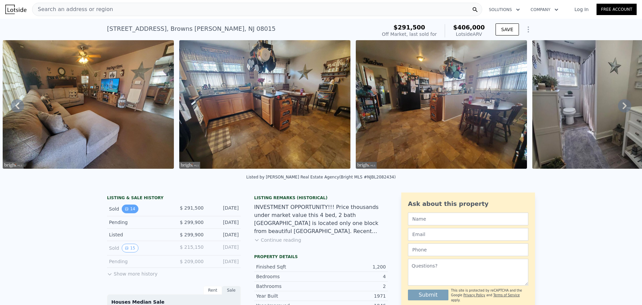
click at [129, 213] on button "14" at bounding box center [130, 208] width 16 height 9
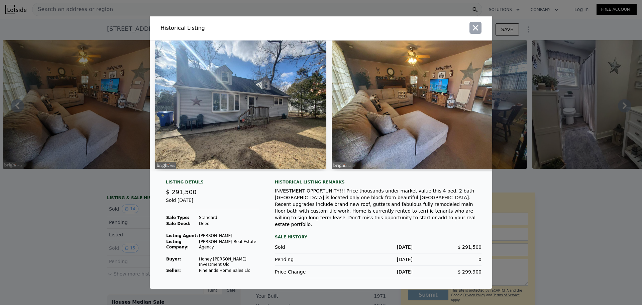
click at [474, 27] on icon "button" at bounding box center [475, 27] width 9 height 9
